Goal: Task Accomplishment & Management: Use online tool/utility

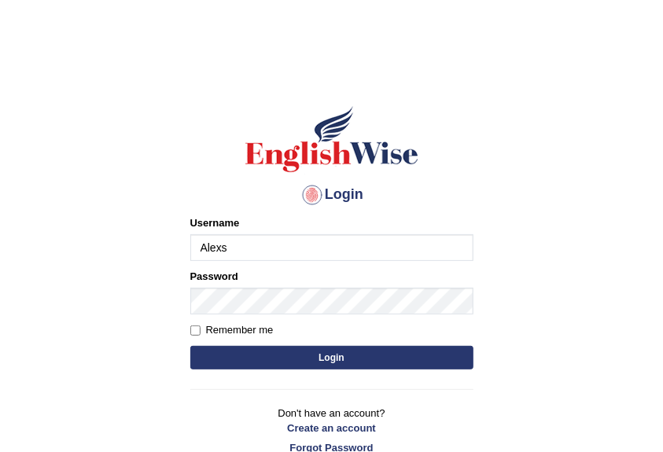
type input "Alexs"
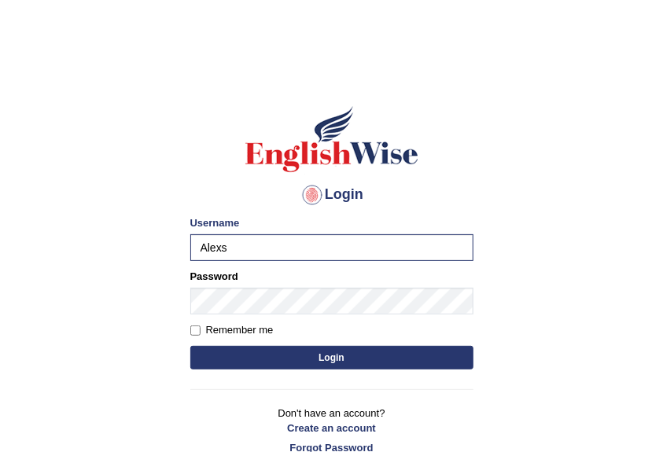
click at [350, 351] on button "Login" at bounding box center [331, 358] width 283 height 24
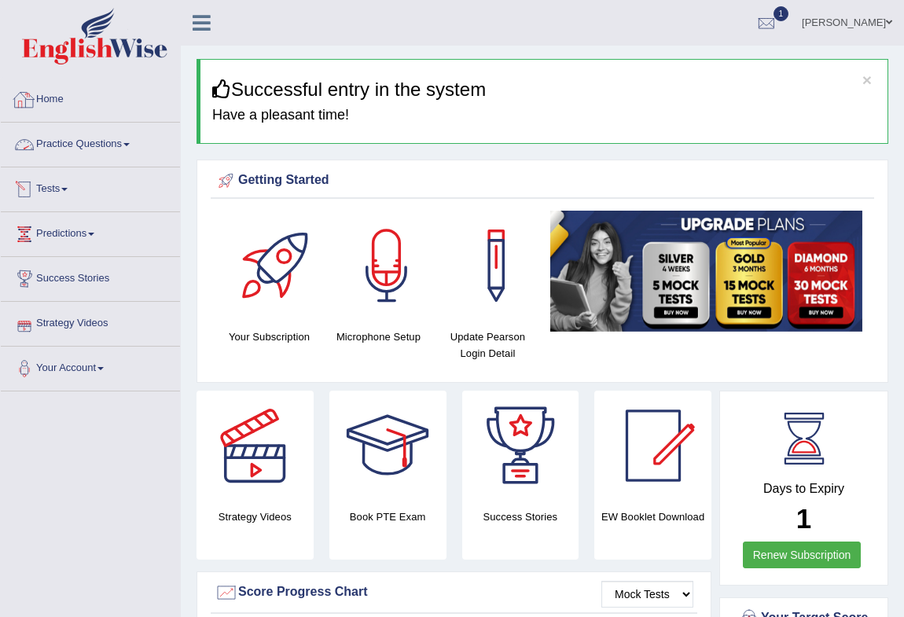
click at [59, 138] on link "Practice Questions" at bounding box center [90, 142] width 179 height 39
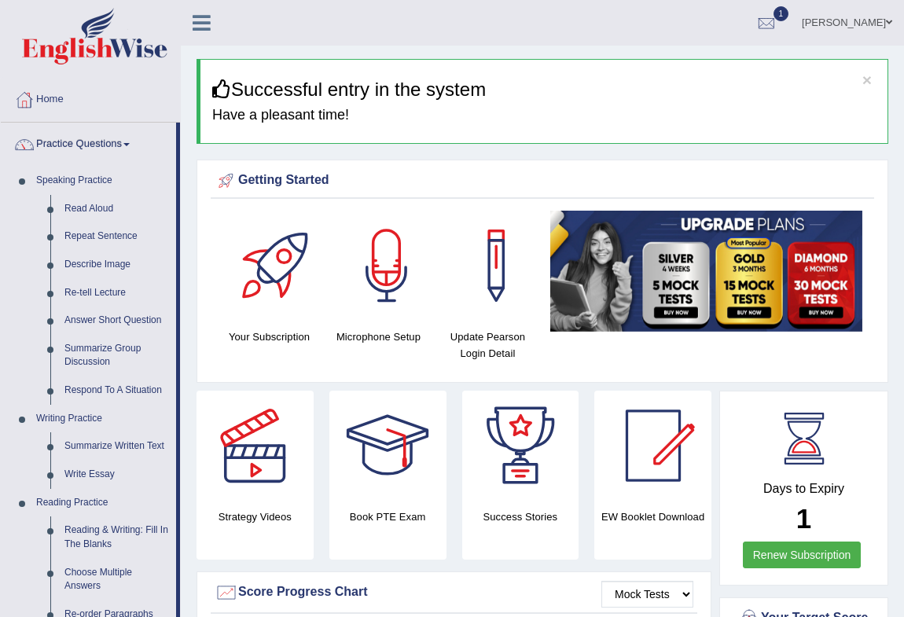
click at [54, 142] on link "Practice Questions" at bounding box center [88, 142] width 175 height 39
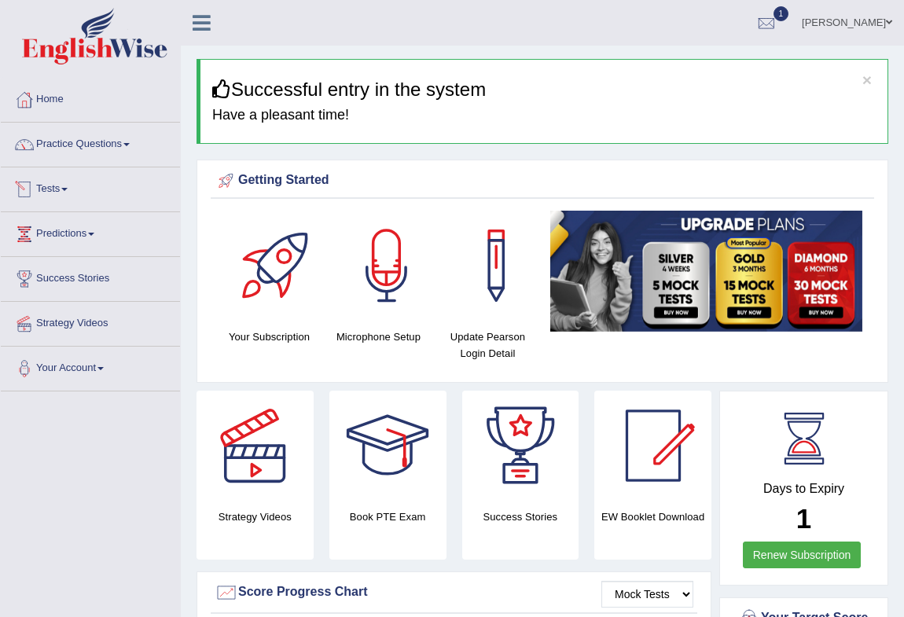
click at [50, 193] on link "Tests" at bounding box center [90, 186] width 179 height 39
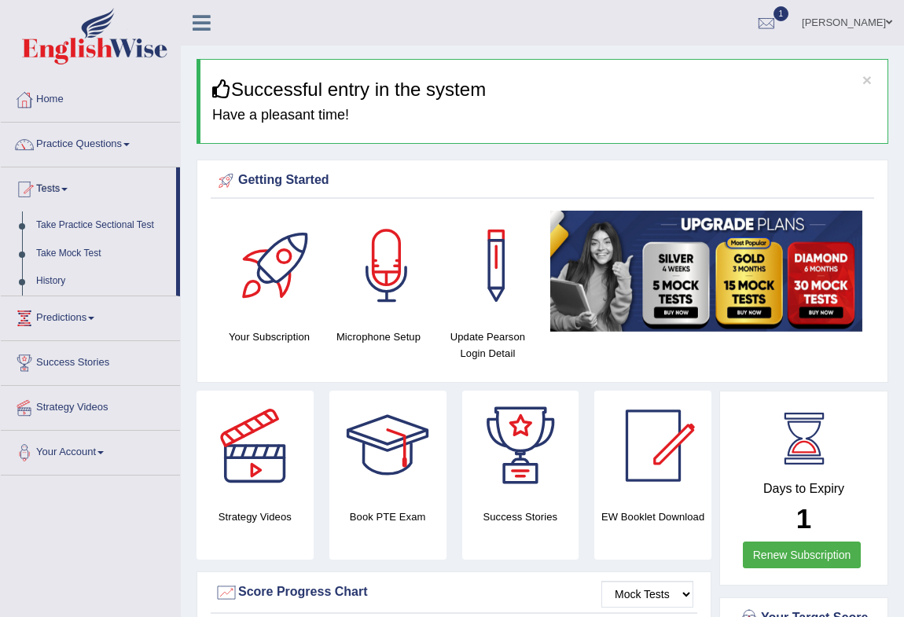
click at [50, 193] on link "Tests" at bounding box center [88, 186] width 175 height 39
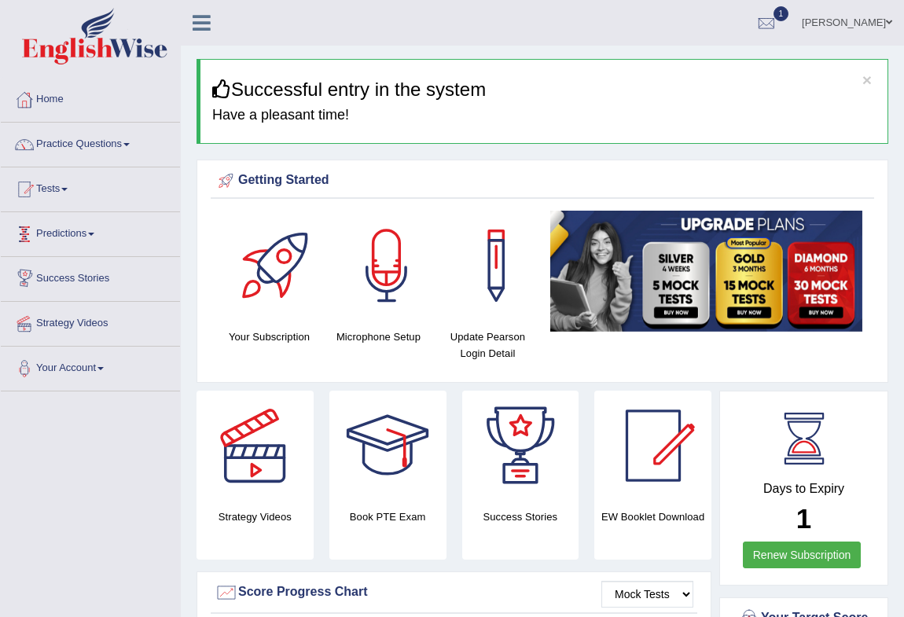
click at [88, 234] on link "Predictions" at bounding box center [90, 231] width 179 height 39
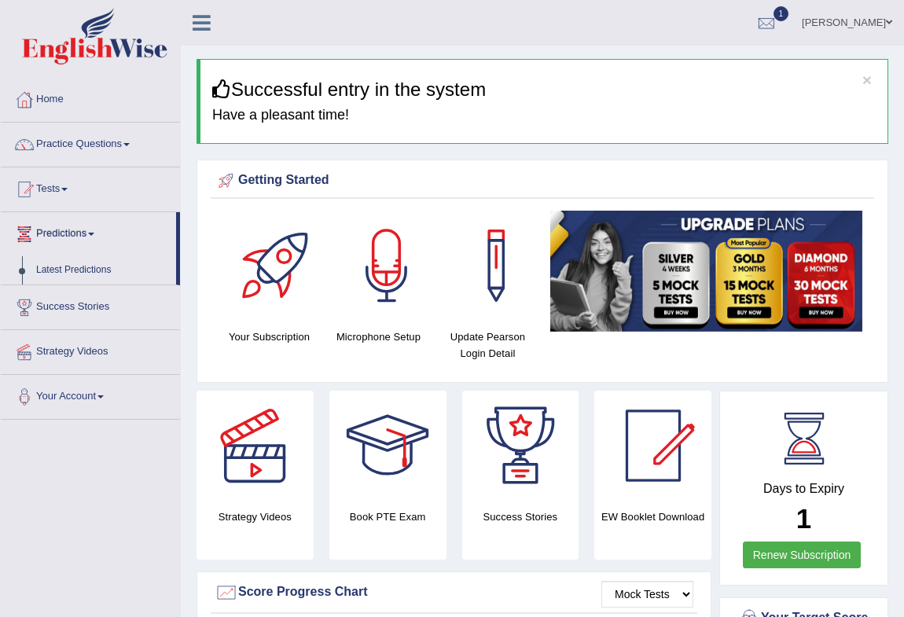
click at [88, 234] on link "Predictions" at bounding box center [88, 231] width 175 height 39
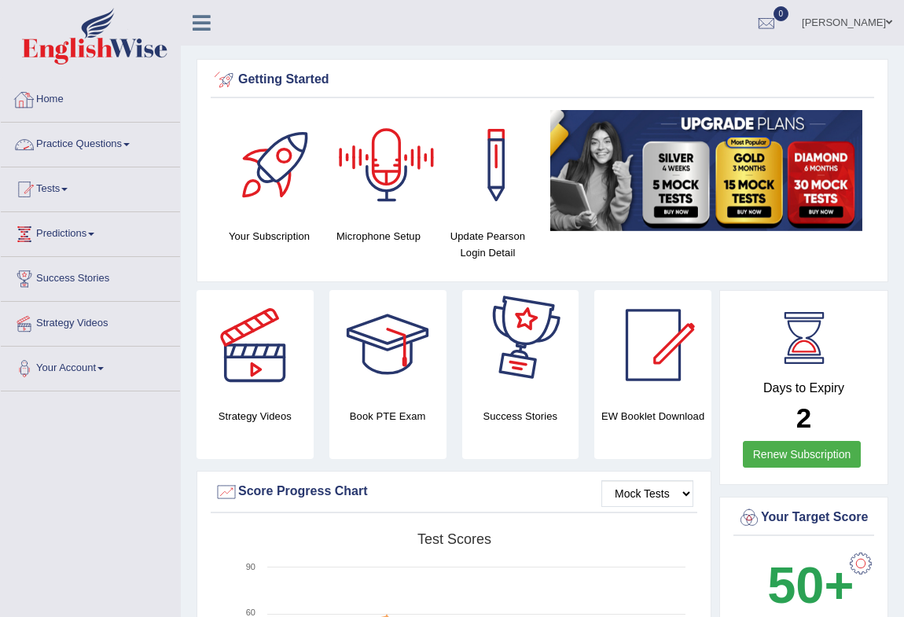
click at [75, 141] on link "Practice Questions" at bounding box center [90, 142] width 179 height 39
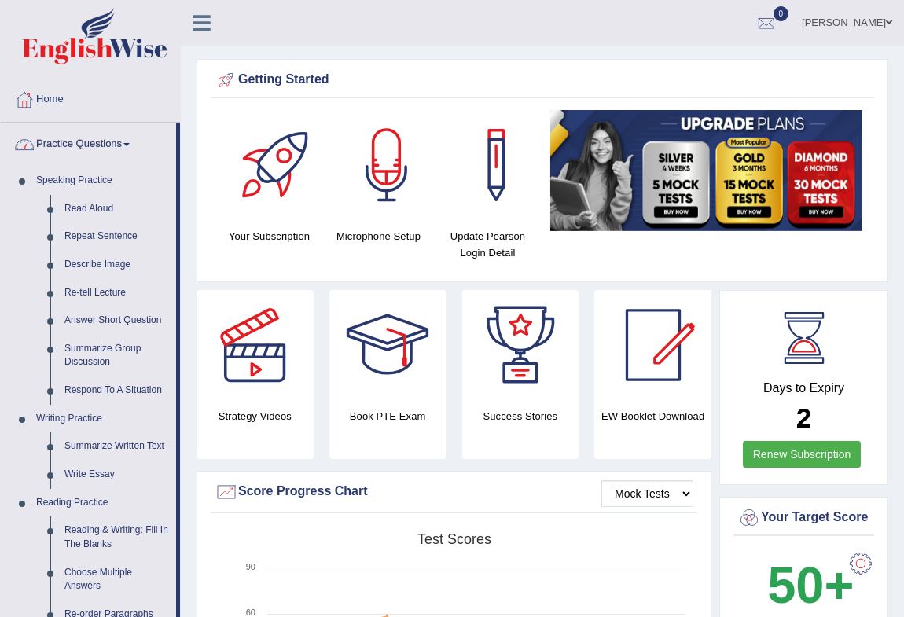
click at [65, 138] on link "Practice Questions" at bounding box center [88, 142] width 175 height 39
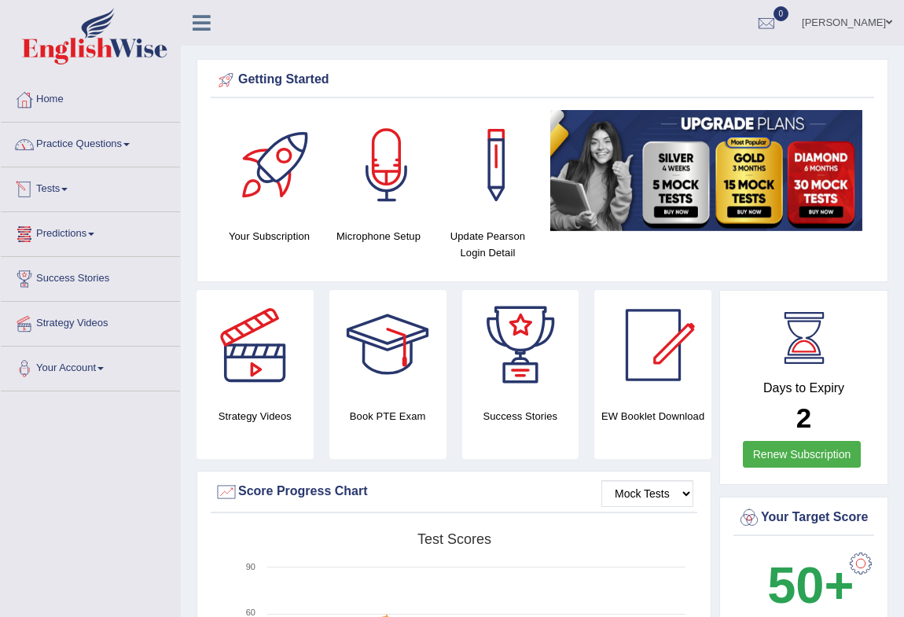
click at [53, 184] on link "Tests" at bounding box center [90, 186] width 179 height 39
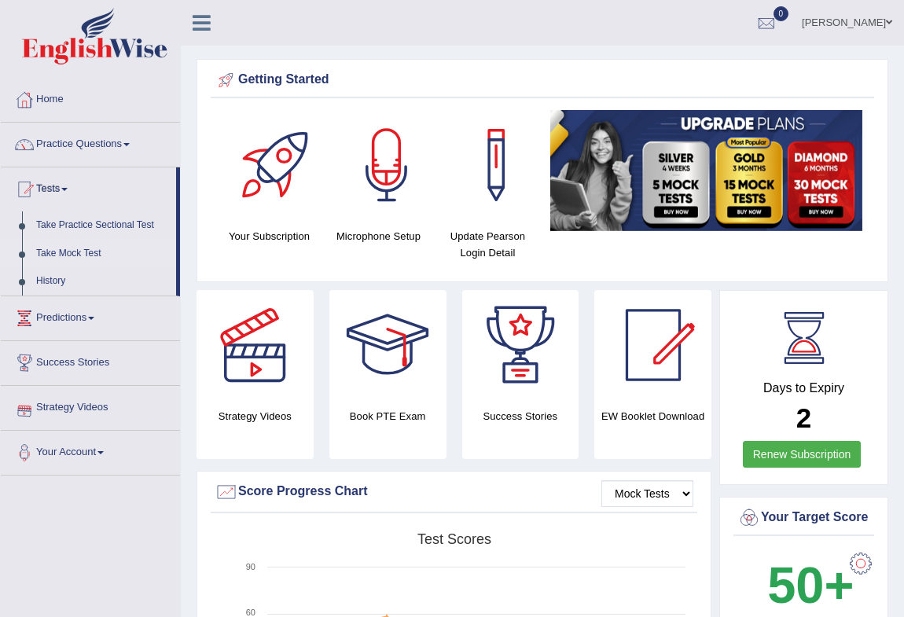
click at [64, 256] on link "Take Mock Test" at bounding box center [102, 254] width 147 height 28
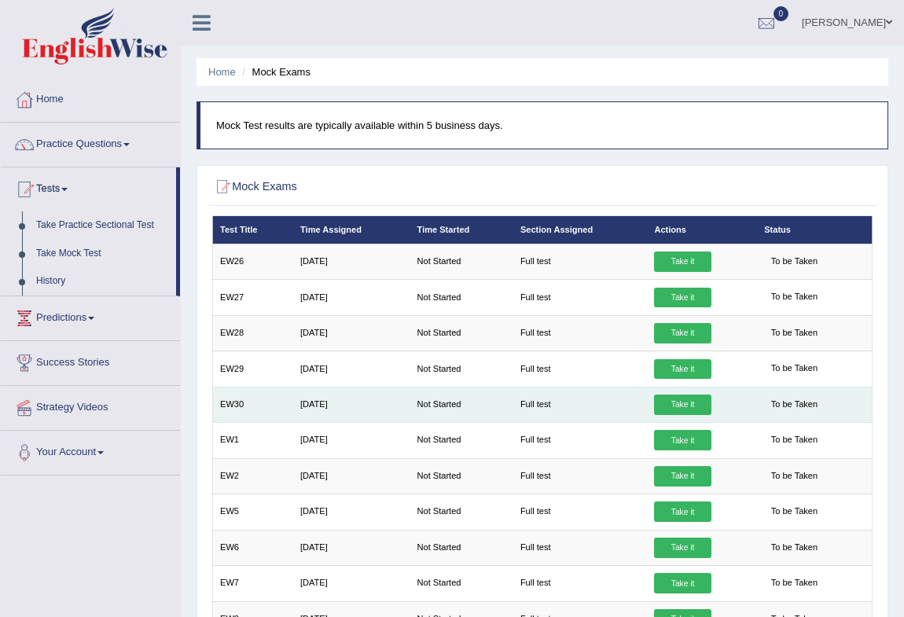
scroll to position [840, 0]
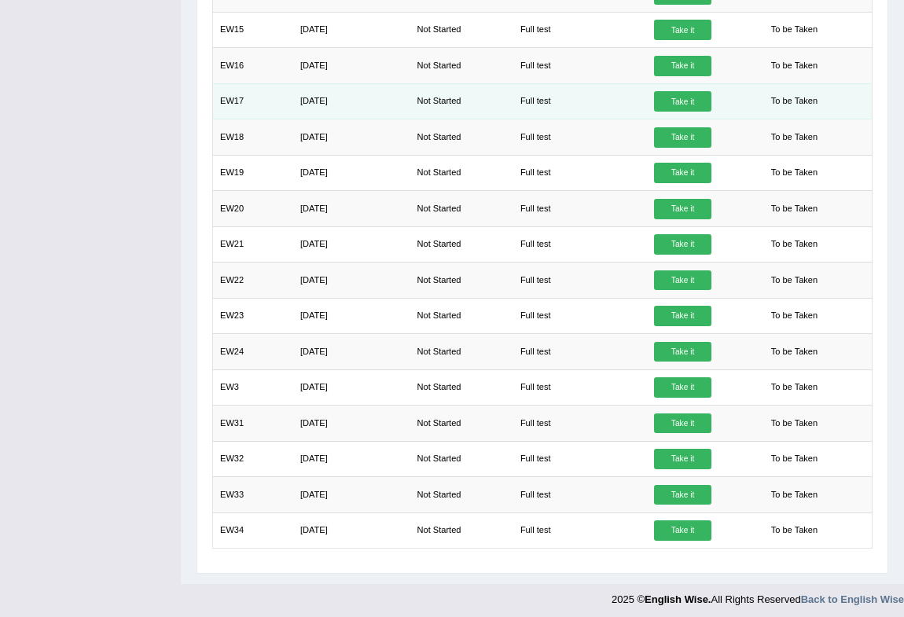
click at [677, 100] on link "Take it" at bounding box center [682, 101] width 57 height 20
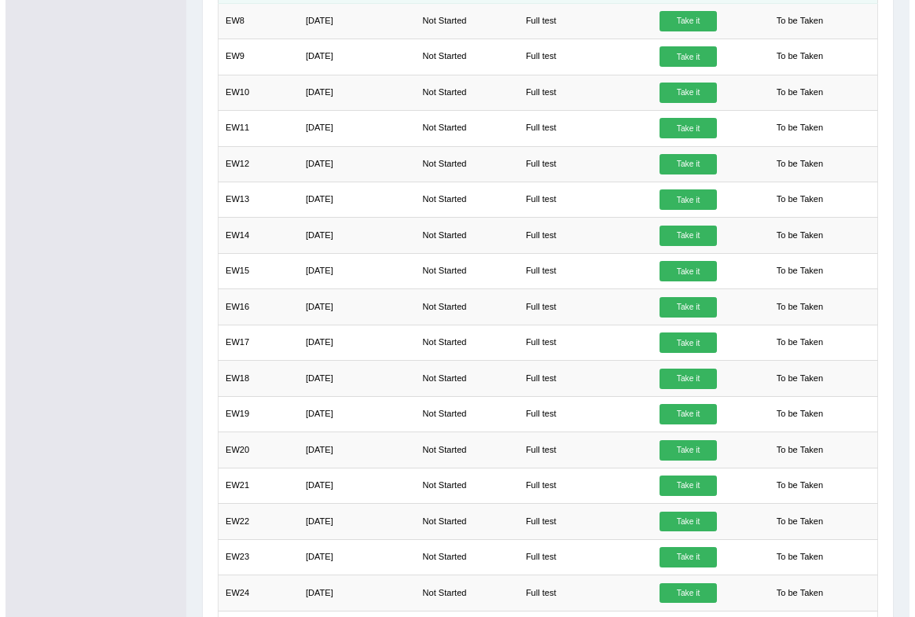
scroll to position [602, 0]
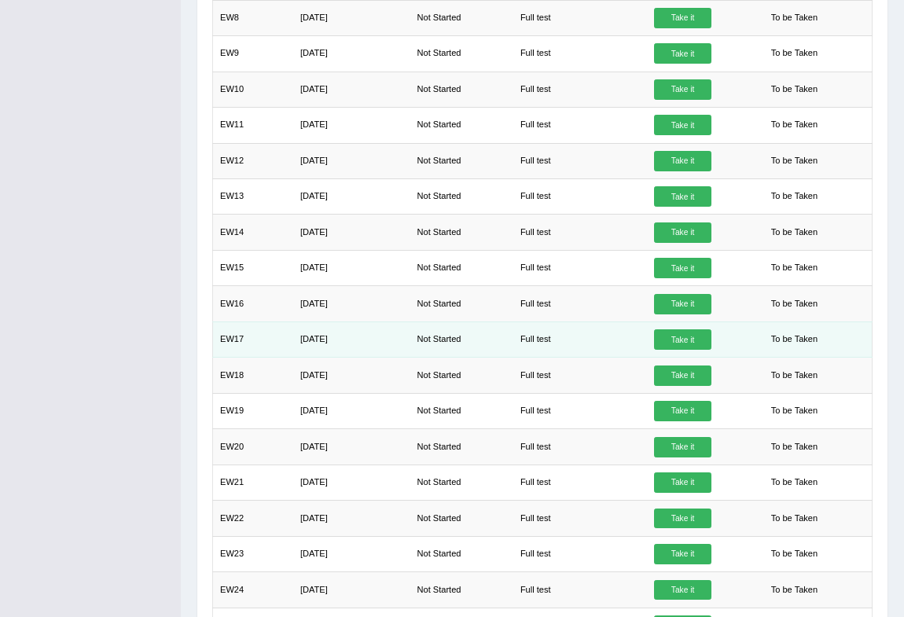
click at [684, 333] on link "Take it" at bounding box center [682, 339] width 57 height 20
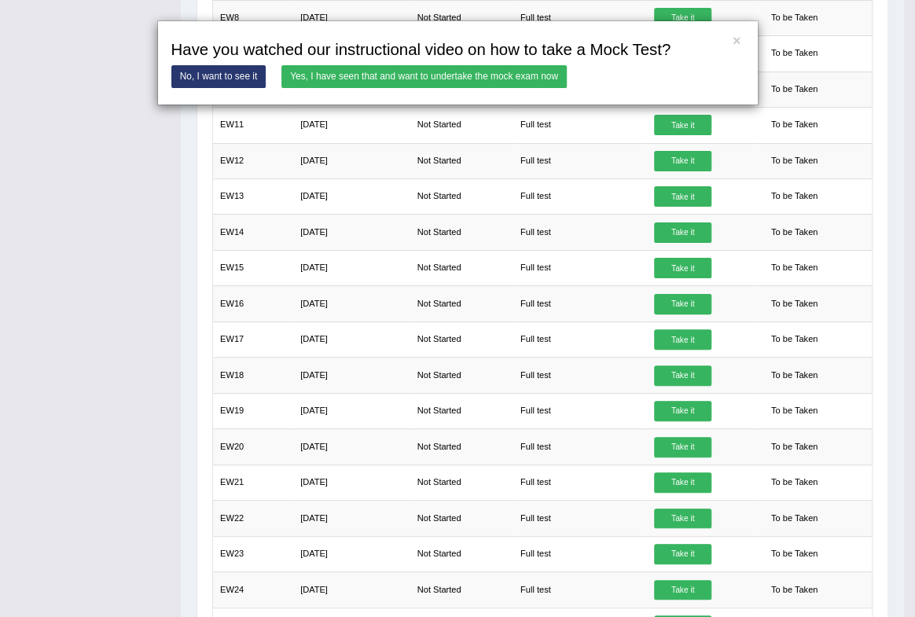
click at [364, 77] on link "Yes, I have seen that and want to undertake the mock exam now" at bounding box center [423, 76] width 285 height 23
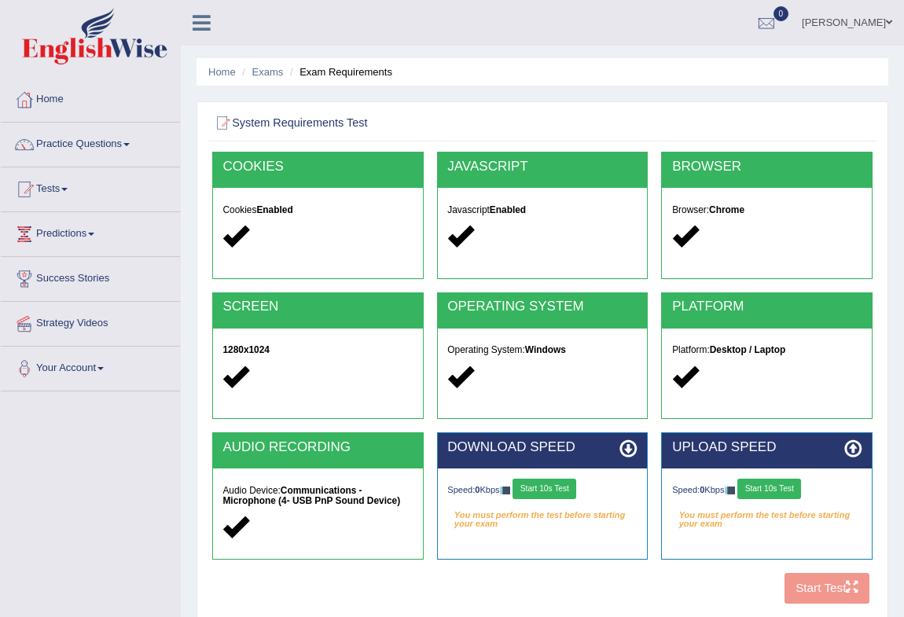
click at [565, 491] on button "Start 10s Test" at bounding box center [545, 489] width 64 height 20
click at [887, 605] on div "System Requirements Test [GEOGRAPHIC_DATA] Cookies Enabled JAVASCRIPT Javascrip…" at bounding box center [543, 359] width 692 height 517
click at [779, 487] on button "Start 10s Test" at bounding box center [770, 489] width 64 height 20
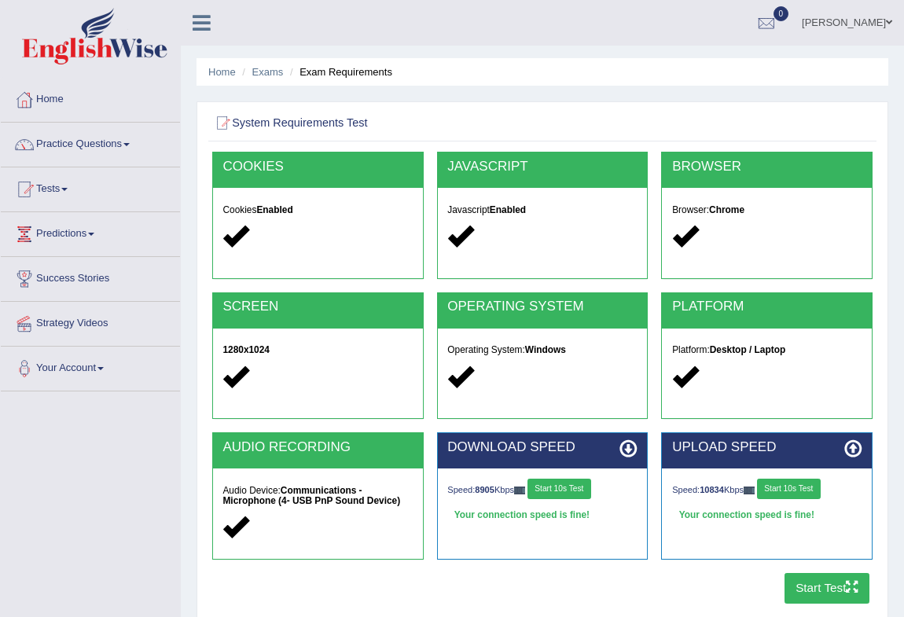
click at [802, 594] on button "Start Test" at bounding box center [828, 588] width 86 height 31
